Goal: Transaction & Acquisition: Purchase product/service

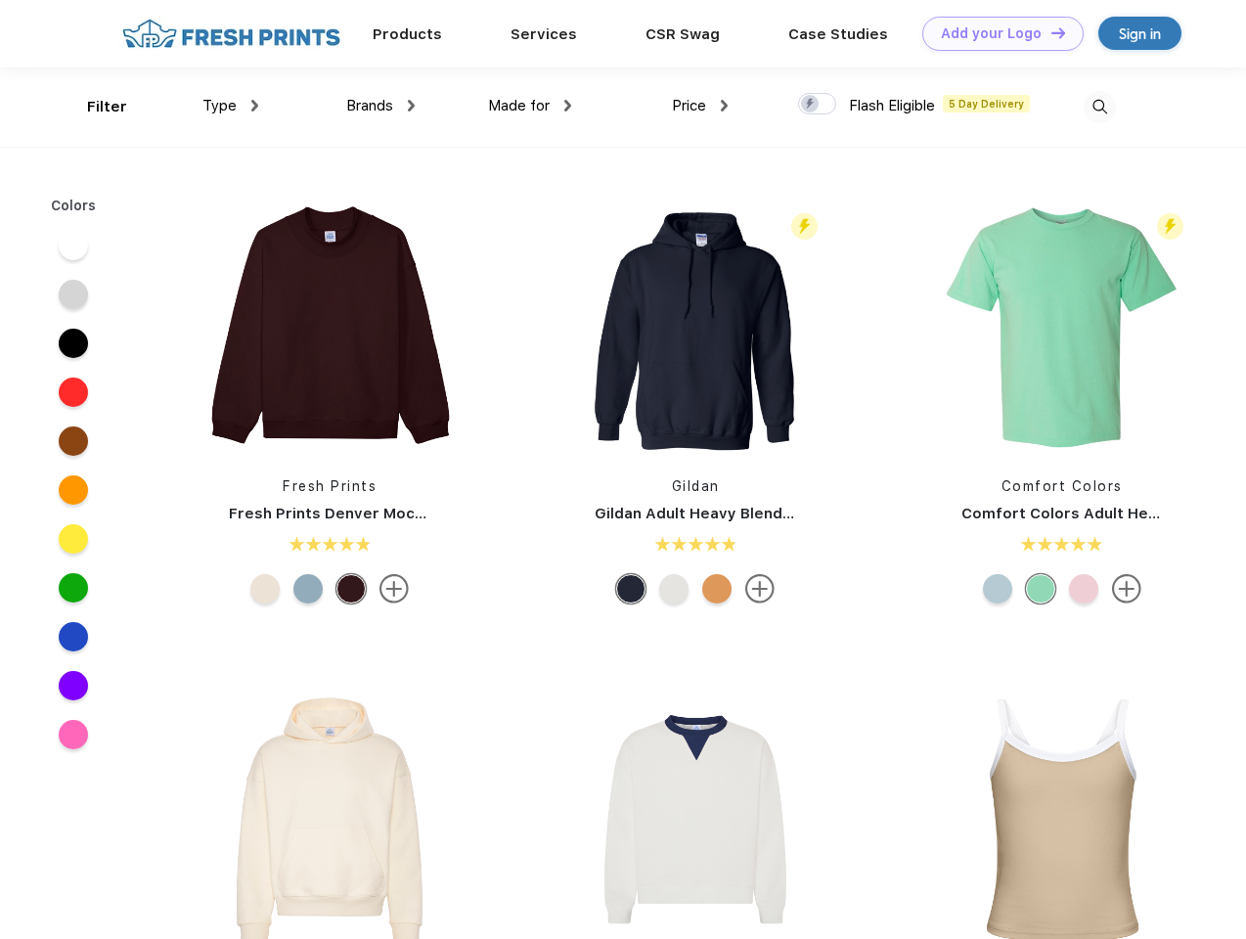
click at [995, 33] on link "Add your Logo Design Tool" at bounding box center [1002, 34] width 161 height 34
click at [0, 0] on div "Design Tool" at bounding box center [0, 0] width 0 height 0
click at [1049, 32] on link "Add your Logo Design Tool" at bounding box center [1002, 34] width 161 height 34
click at [94, 107] on div "Filter" at bounding box center [107, 107] width 40 height 22
click at [231, 106] on span "Type" at bounding box center [219, 106] width 34 height 18
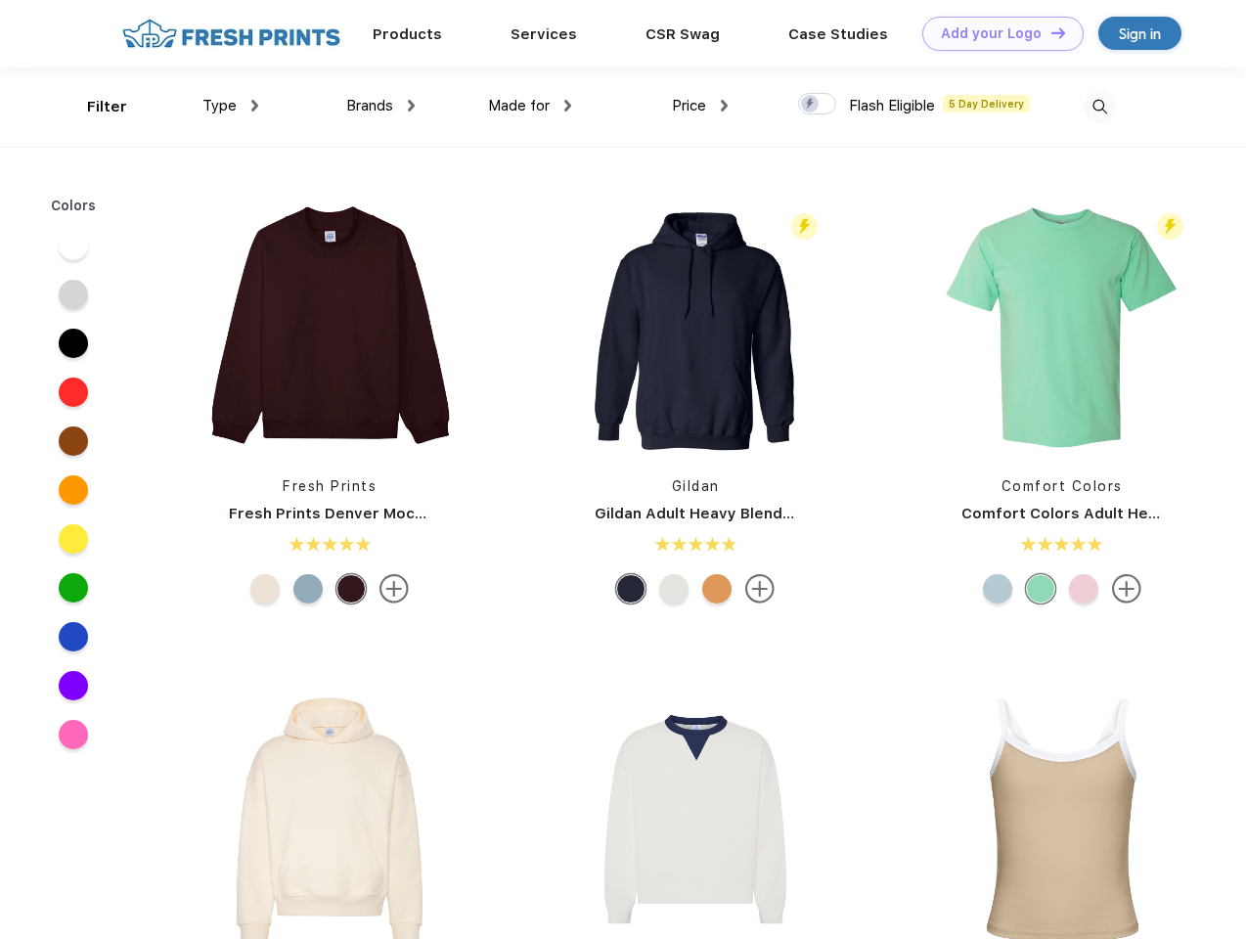
click at [380, 106] on span "Brands" at bounding box center [369, 106] width 47 height 18
click at [530, 106] on span "Made for" at bounding box center [519, 106] width 62 height 18
click at [700, 106] on span "Price" at bounding box center [689, 106] width 34 height 18
click at [817, 105] on div at bounding box center [817, 104] width 38 height 22
click at [811, 105] on input "checkbox" at bounding box center [804, 98] width 13 height 13
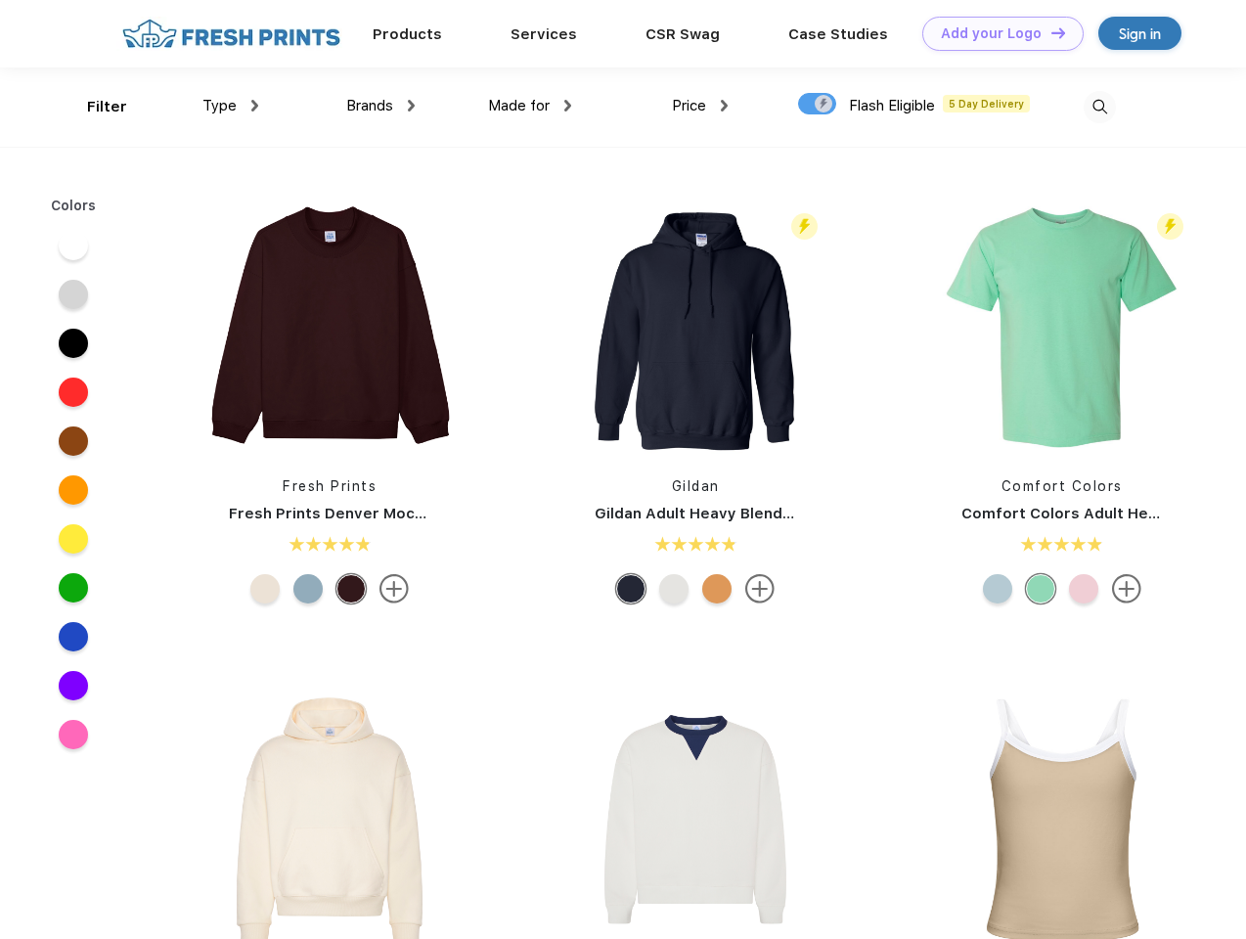
click at [1099, 107] on img at bounding box center [1099, 107] width 32 height 32
